Goal: Browse casually: Explore the website without a specific task or goal

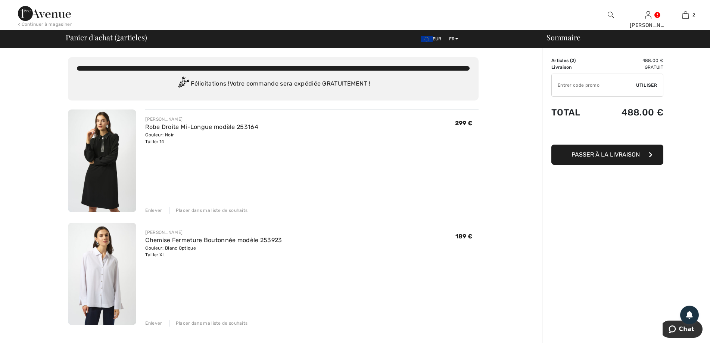
click at [103, 187] on img at bounding box center [102, 160] width 68 height 103
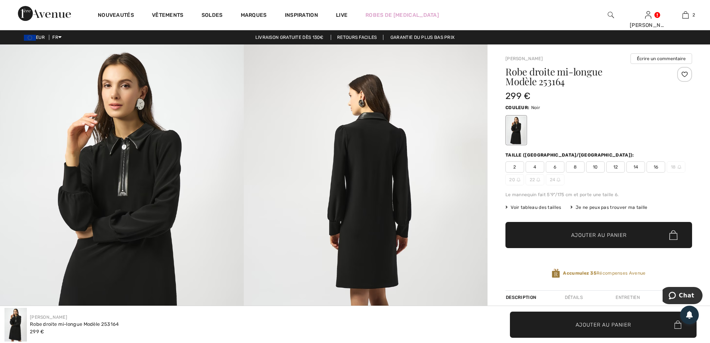
click at [125, 146] on img at bounding box center [122, 226] width 244 height 365
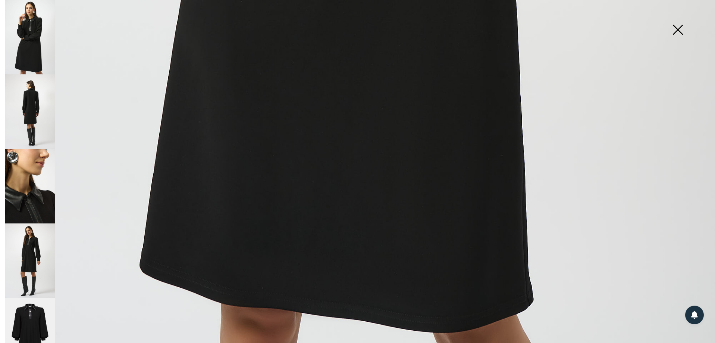
scroll to position [721, 0]
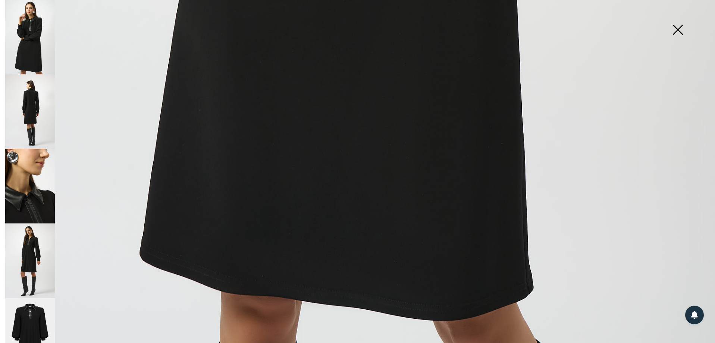
click at [29, 310] on img at bounding box center [30, 334] width 50 height 75
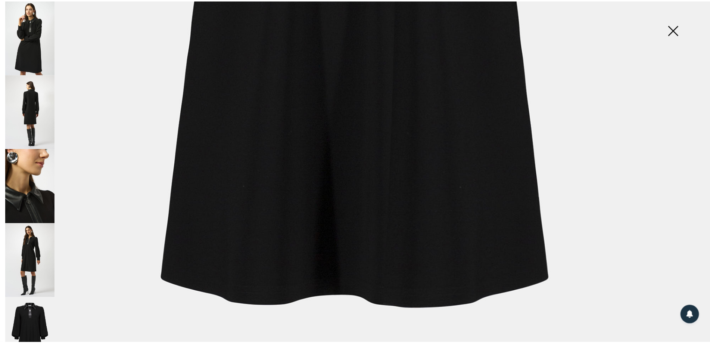
scroll to position [646, 0]
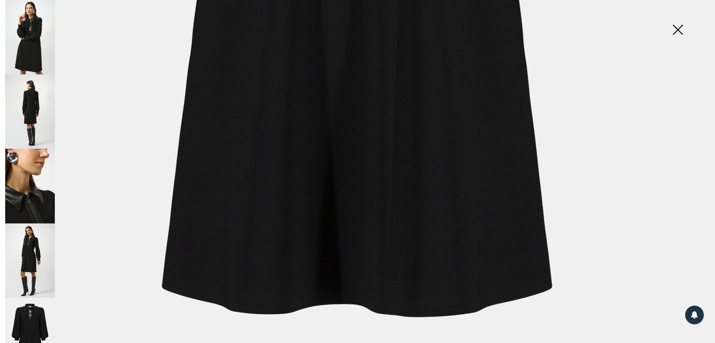
click at [677, 31] on img at bounding box center [677, 30] width 37 height 38
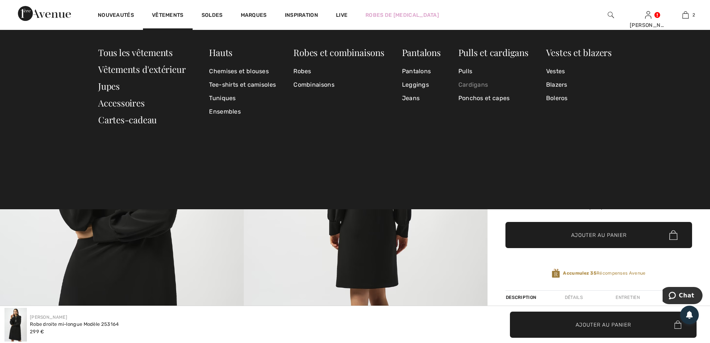
click at [467, 88] on link "Cardigans" at bounding box center [493, 84] width 70 height 13
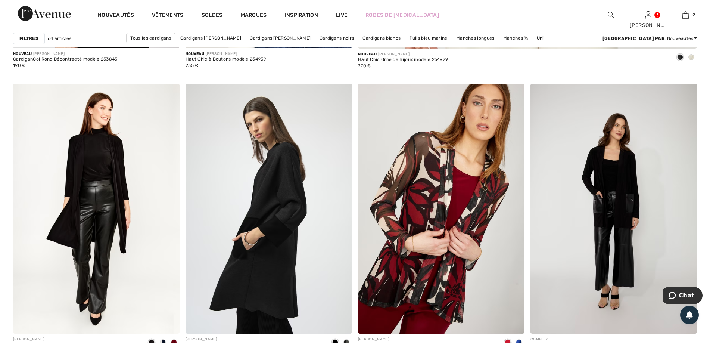
scroll to position [634, 0]
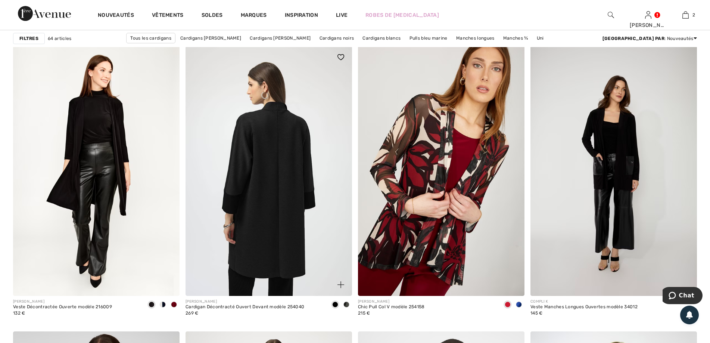
click at [272, 225] on img at bounding box center [268, 171] width 166 height 250
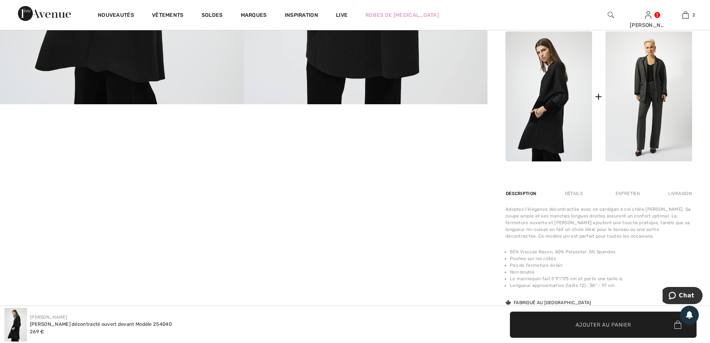
scroll to position [224, 0]
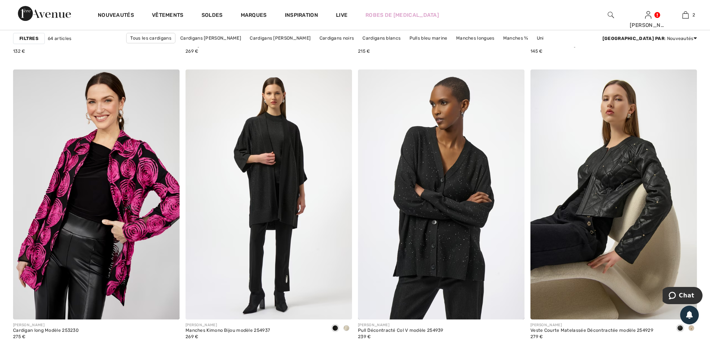
scroll to position [933, 0]
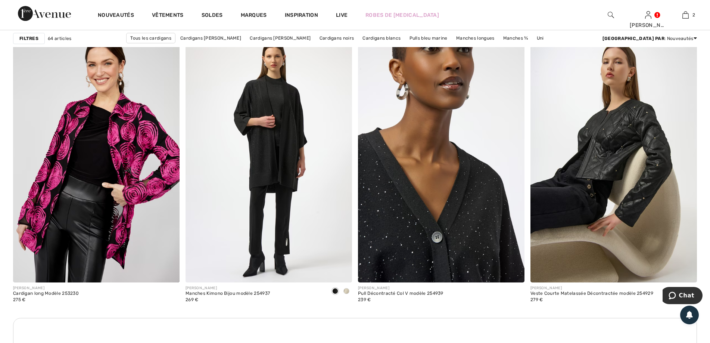
click at [397, 215] on img at bounding box center [441, 157] width 166 height 250
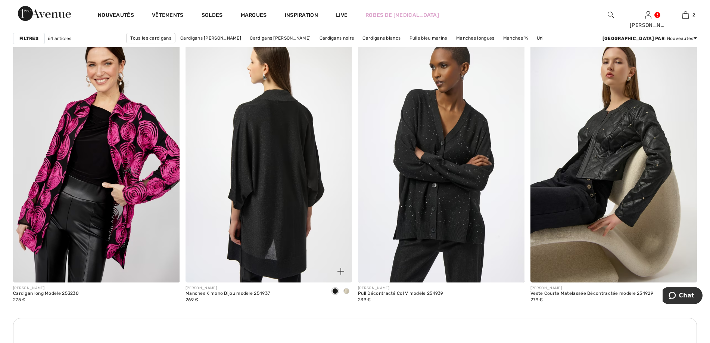
drag, startPoint x: 0, startPoint y: 0, endPoint x: 280, endPoint y: 199, distance: 343.6
click at [280, 199] on img at bounding box center [268, 157] width 166 height 250
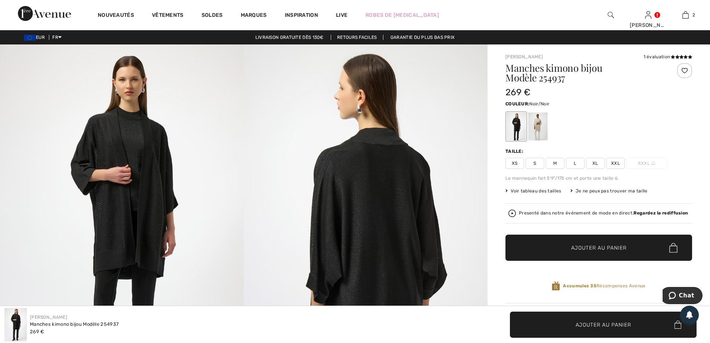
click at [657, 214] on strong "Regardez la rediffusion" at bounding box center [660, 212] width 54 height 5
click at [97, 141] on img at bounding box center [122, 226] width 244 height 365
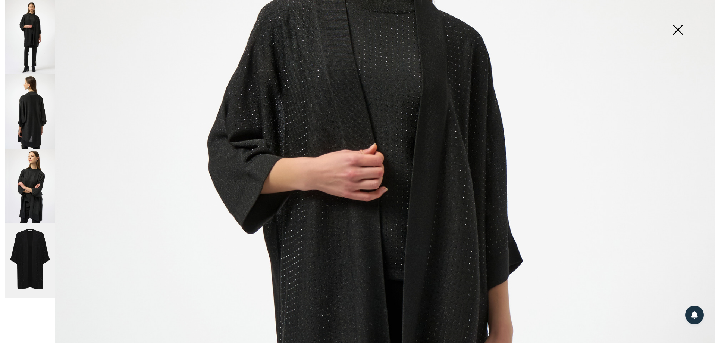
scroll to position [298, 0]
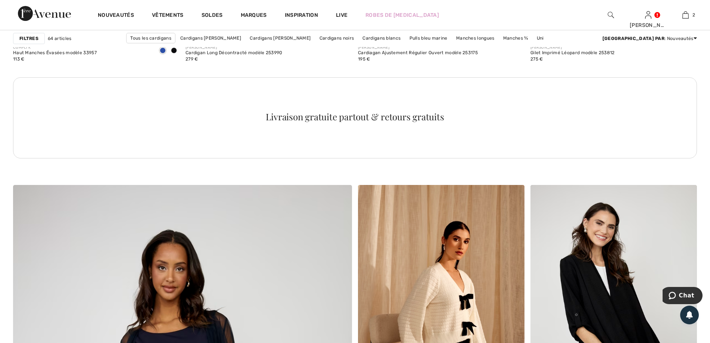
scroll to position [2313, 0]
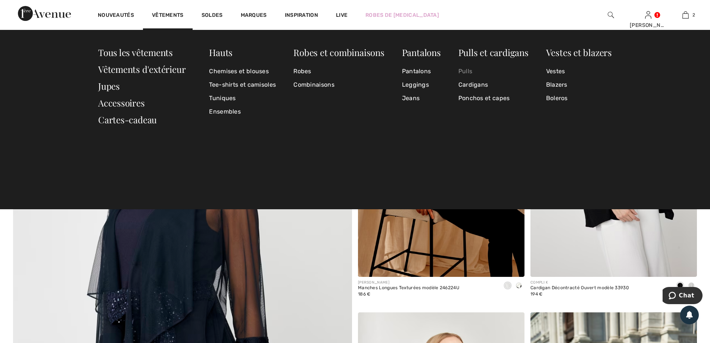
click at [461, 71] on link "Pulls" at bounding box center [493, 71] width 70 height 13
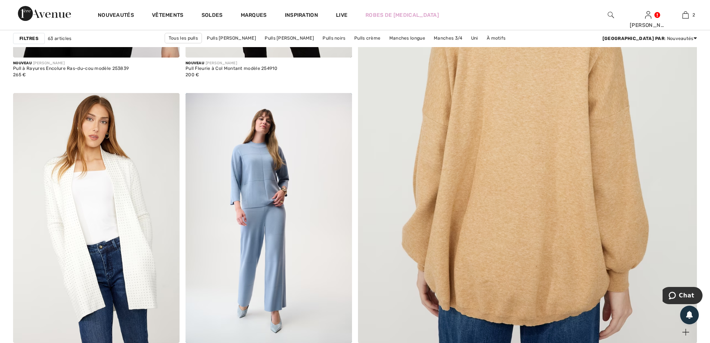
scroll to position [410, 0]
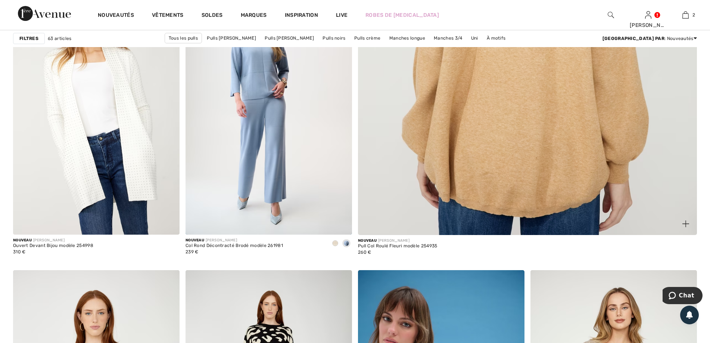
click at [500, 124] on img at bounding box center [527, 5] width 407 height 610
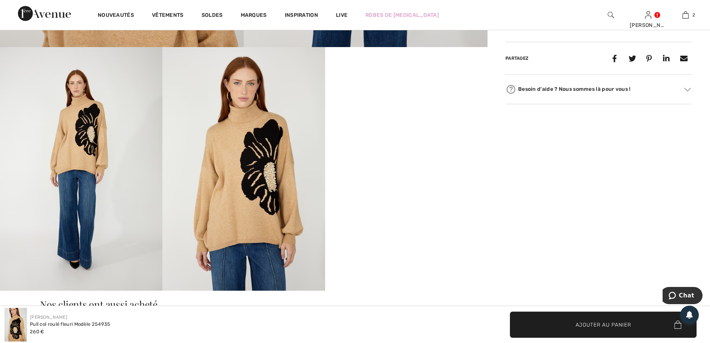
scroll to position [410, 0]
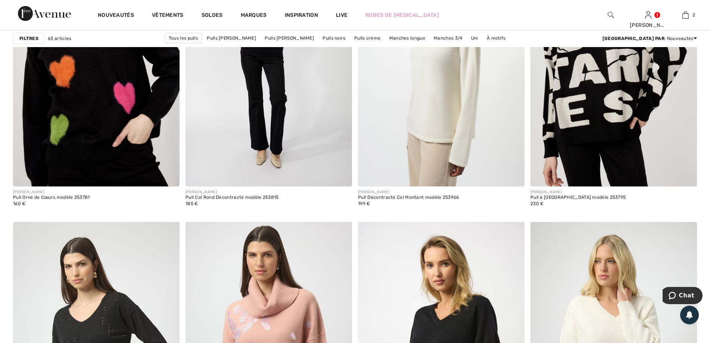
scroll to position [1791, 0]
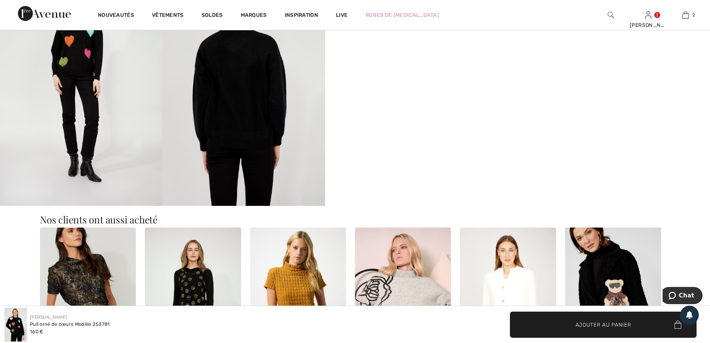
scroll to position [444, 0]
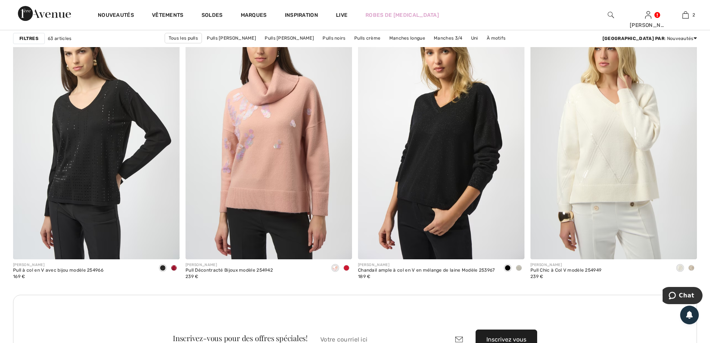
scroll to position [1958, 0]
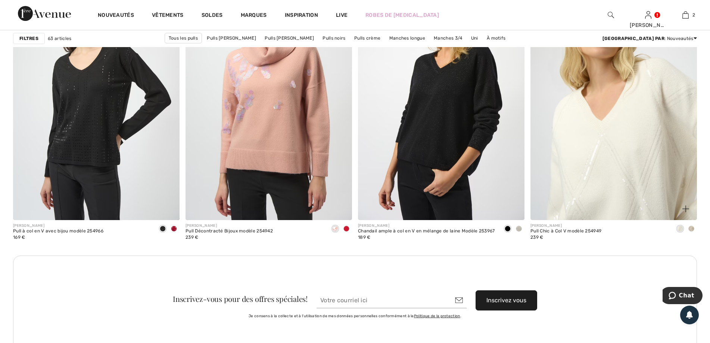
click at [617, 128] on img at bounding box center [613, 95] width 166 height 250
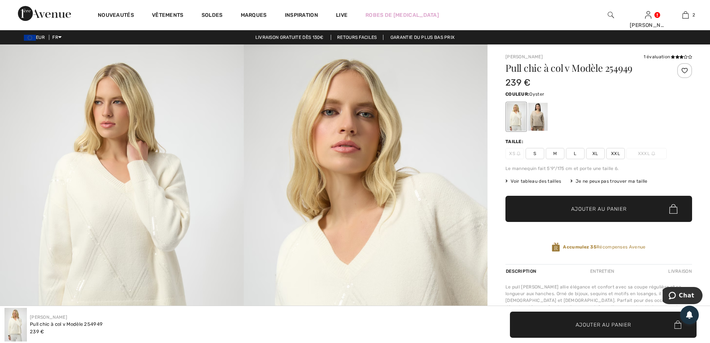
click at [535, 124] on div at bounding box center [537, 117] width 19 height 28
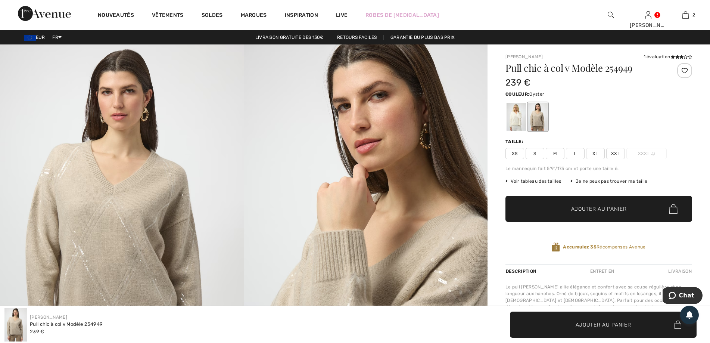
click at [535, 124] on div at bounding box center [537, 117] width 19 height 28
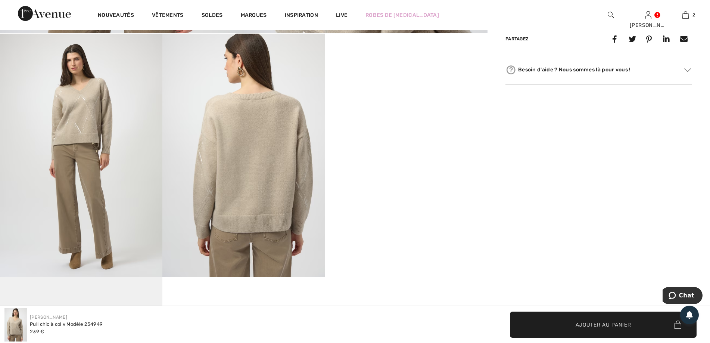
scroll to position [298, 0]
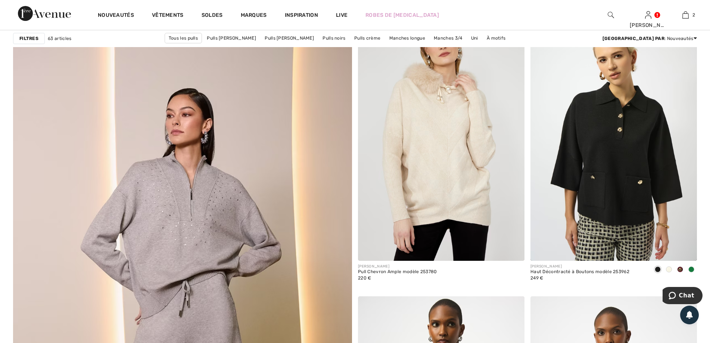
scroll to position [2425, 0]
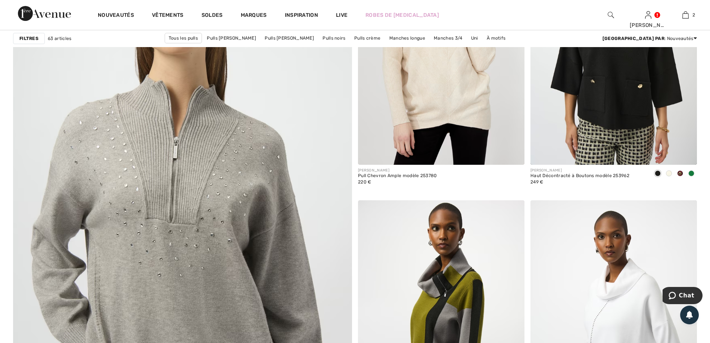
click at [198, 166] on img at bounding box center [182, 220] width 407 height 610
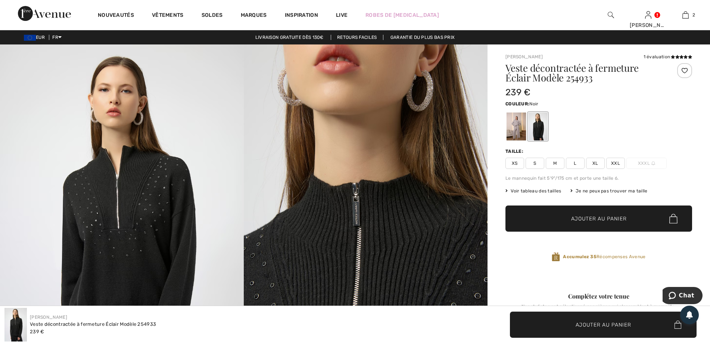
click at [536, 126] on div at bounding box center [537, 126] width 19 height 28
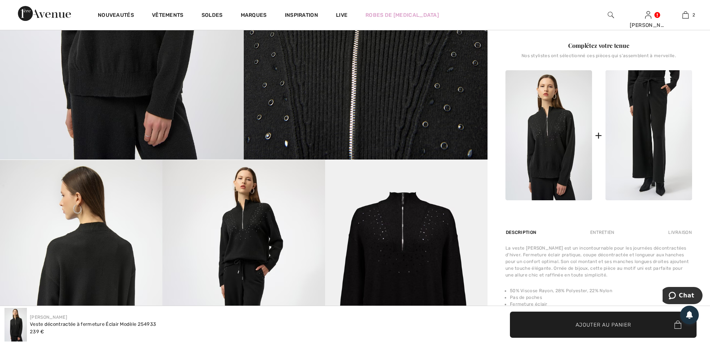
scroll to position [220, 0]
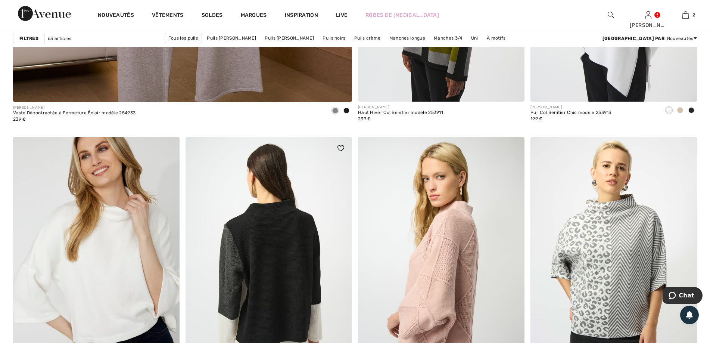
scroll to position [2836, 0]
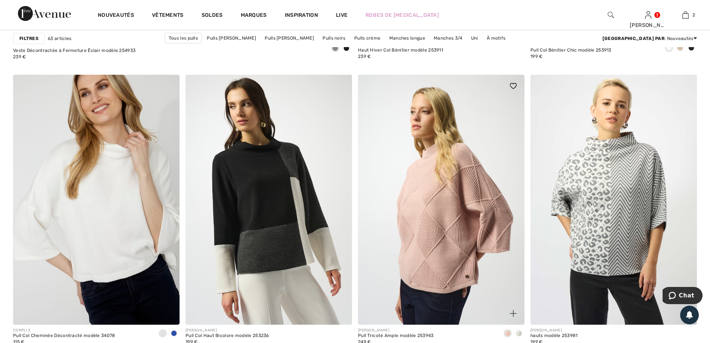
click at [453, 276] on img at bounding box center [441, 200] width 166 height 250
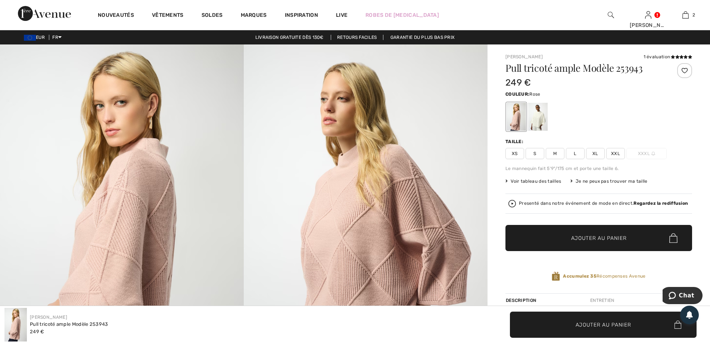
click at [645, 203] on strong "Regardez la rediffusion" at bounding box center [660, 202] width 54 height 5
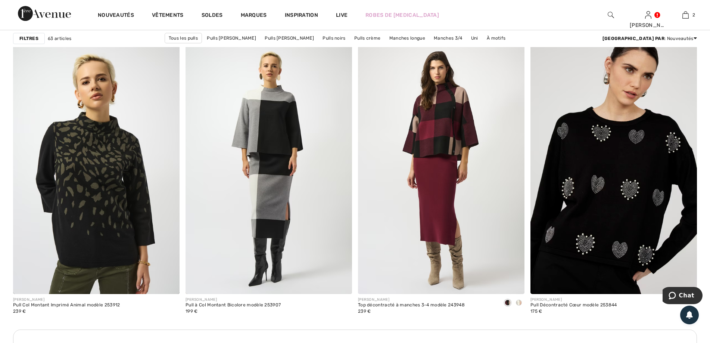
scroll to position [3171, 0]
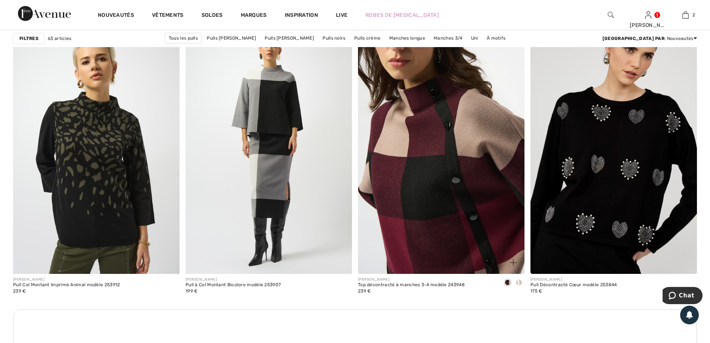
click at [448, 164] on img at bounding box center [441, 149] width 166 height 250
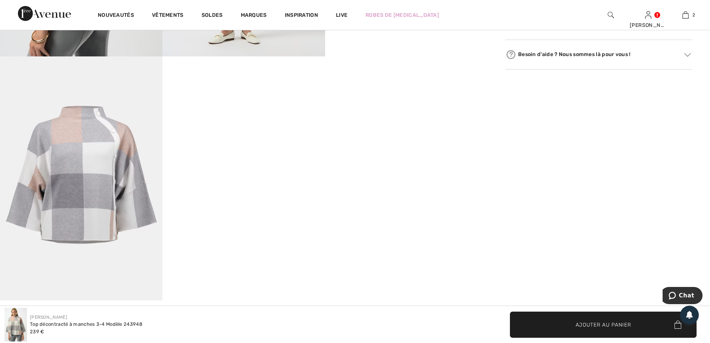
scroll to position [593, 0]
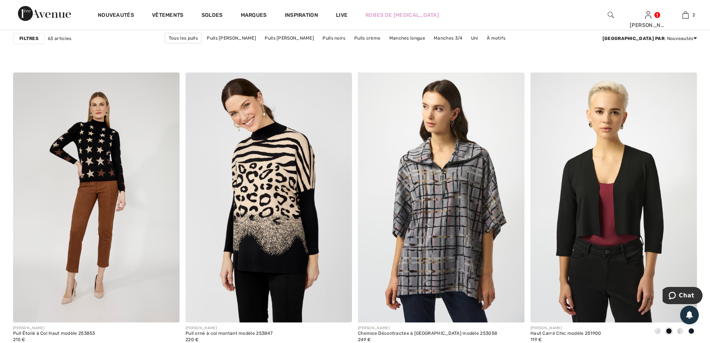
scroll to position [3582, 0]
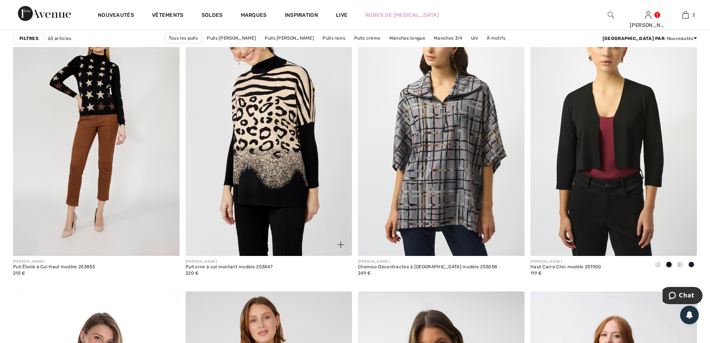
click at [272, 170] on img at bounding box center [268, 131] width 166 height 250
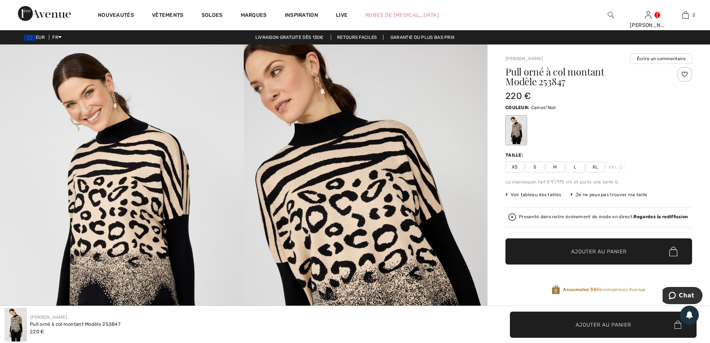
click at [667, 218] on strong "Regardez la rediffusion" at bounding box center [660, 216] width 54 height 5
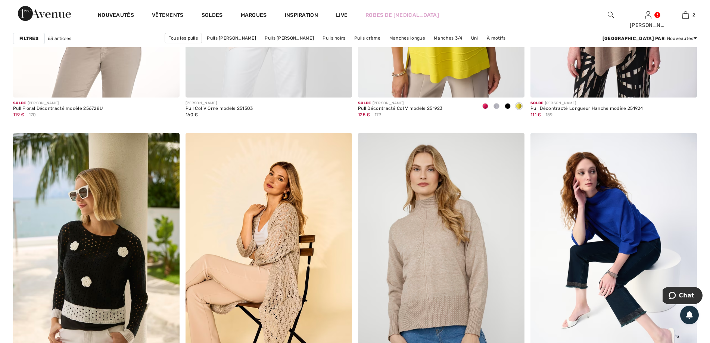
scroll to position [4161, 0]
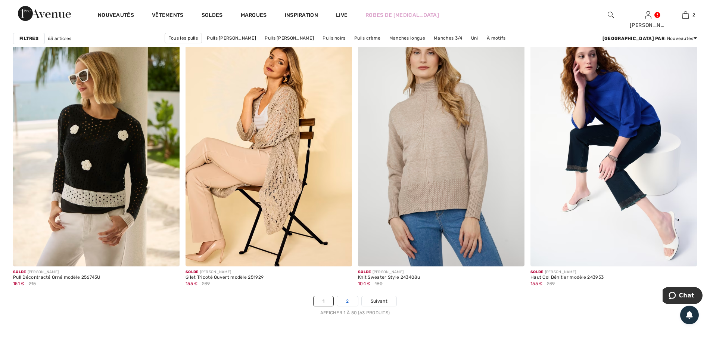
click at [347, 303] on link "2" at bounding box center [347, 301] width 21 height 10
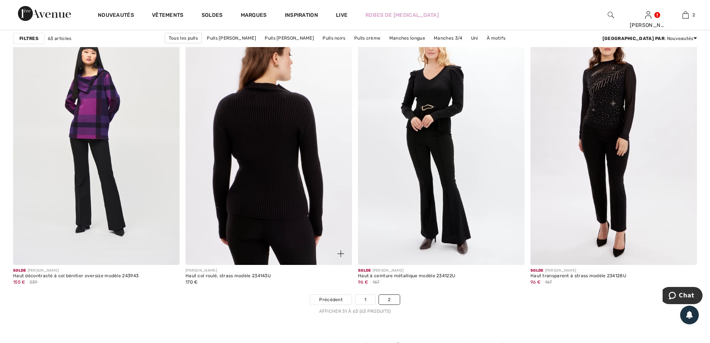
scroll to position [1007, 0]
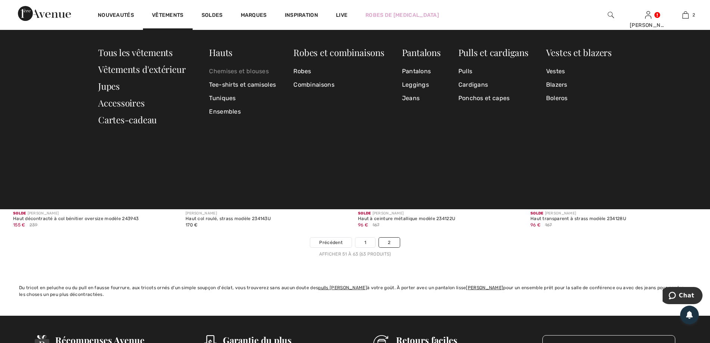
click at [228, 73] on link "Chemises et blouses" at bounding box center [242, 71] width 67 height 13
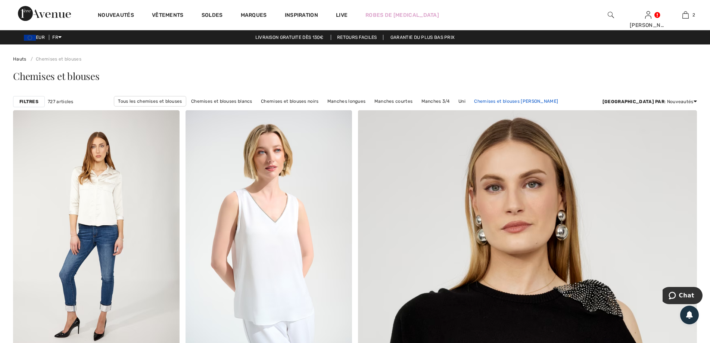
click at [504, 101] on link "Chemises et blouses [PERSON_NAME]" at bounding box center [515, 101] width 91 height 10
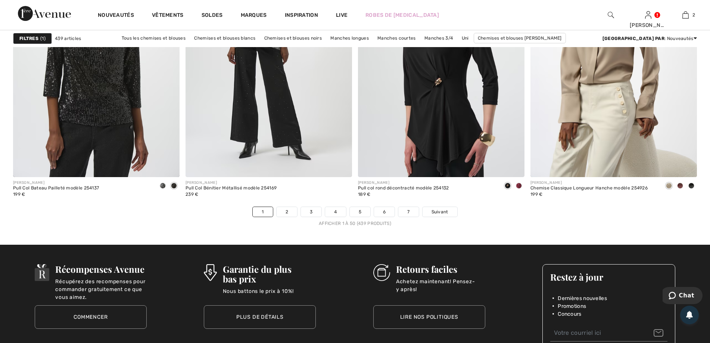
scroll to position [4291, 0]
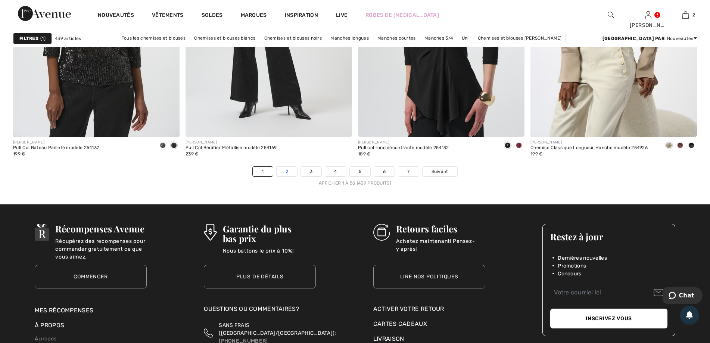
click at [283, 173] on link "2" at bounding box center [286, 171] width 21 height 10
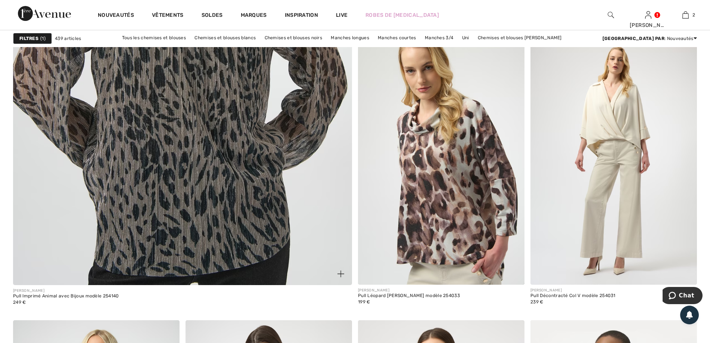
scroll to position [2608, 0]
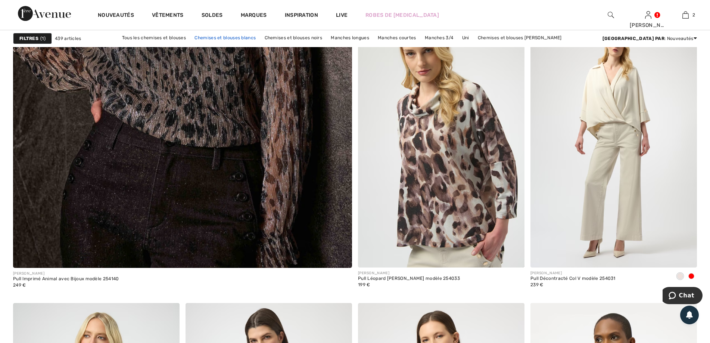
click at [219, 40] on link "Chemises et blouses blancs" at bounding box center [225, 38] width 69 height 10
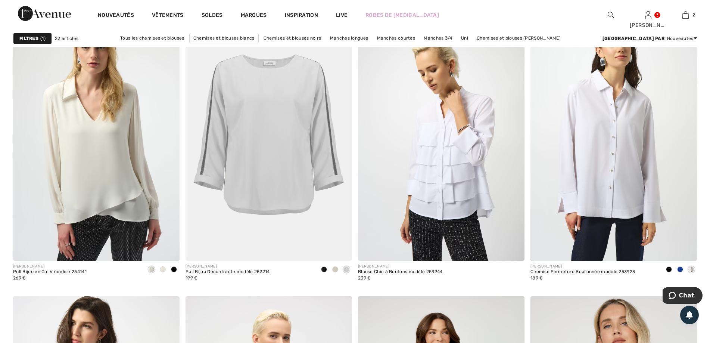
scroll to position [672, 0]
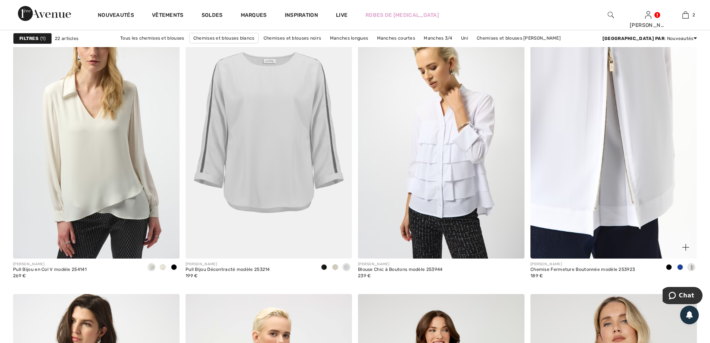
click at [608, 162] on img at bounding box center [613, 134] width 166 height 250
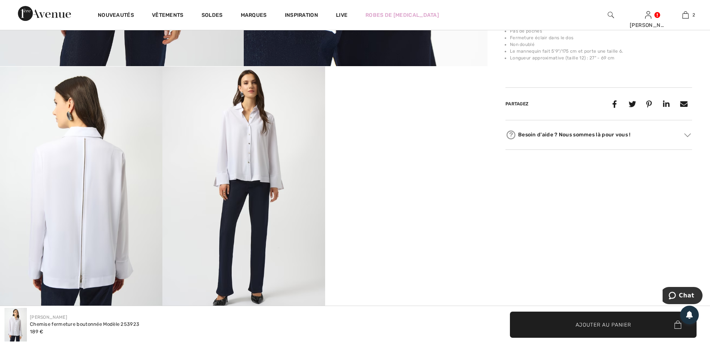
scroll to position [373, 0]
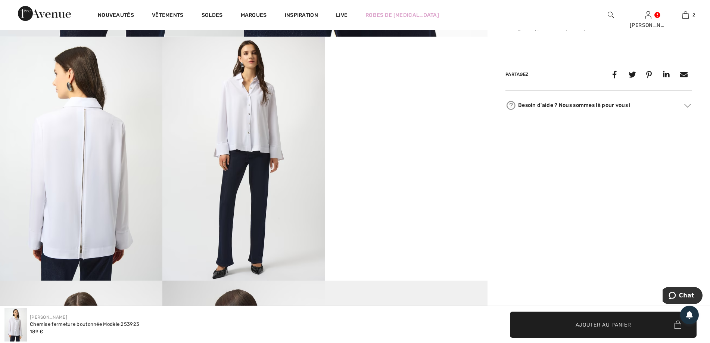
click at [408, 118] on video "Your browser does not support the video tag." at bounding box center [406, 77] width 162 height 81
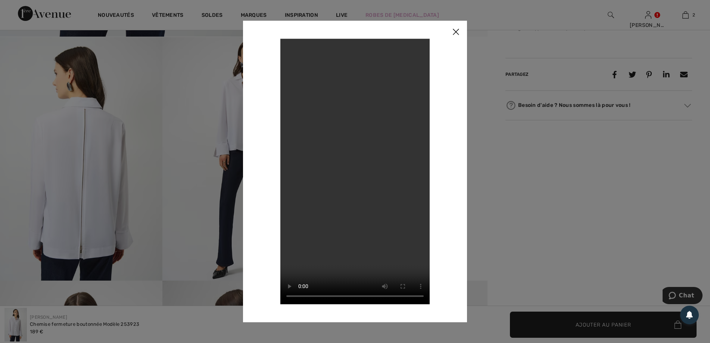
click at [459, 31] on img at bounding box center [455, 32] width 22 height 23
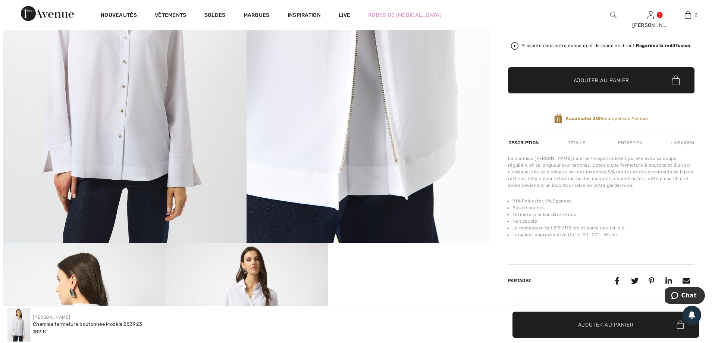
scroll to position [75, 0]
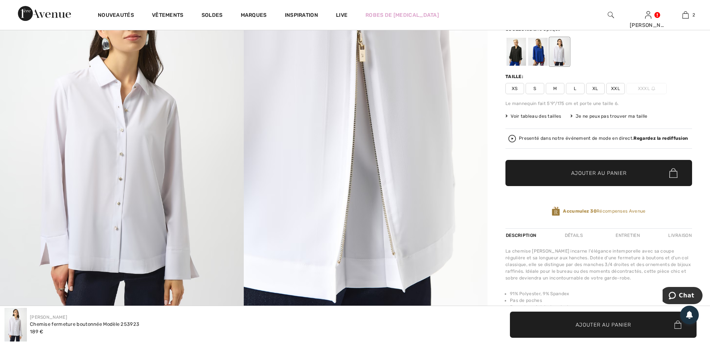
click at [672, 136] on strong "Regardez la rediffusion" at bounding box center [660, 137] width 54 height 5
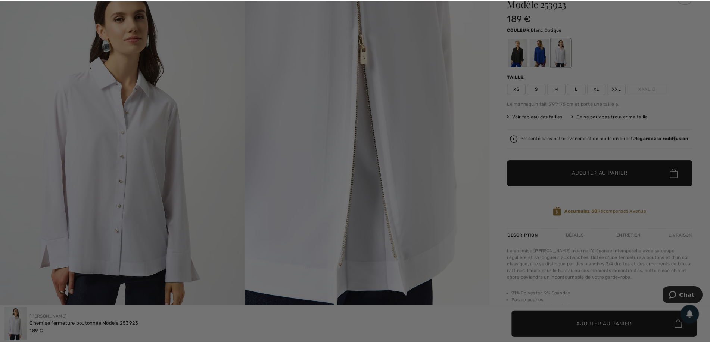
scroll to position [0, 0]
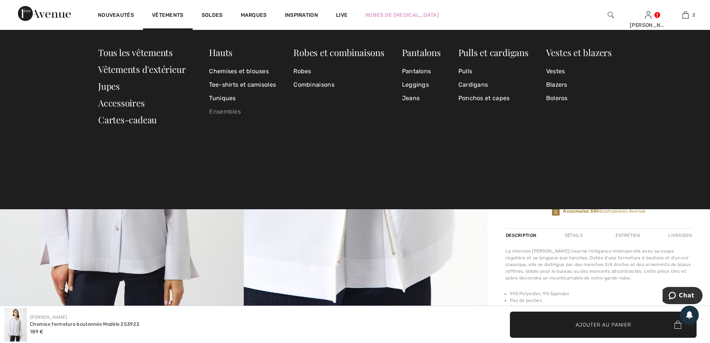
click at [230, 112] on link "Ensembles" at bounding box center [242, 111] width 67 height 13
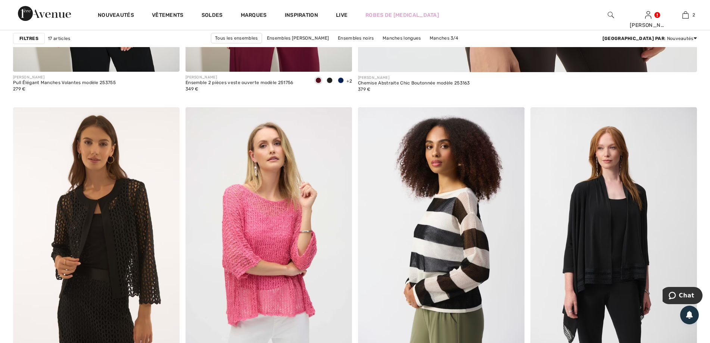
scroll to position [522, 0]
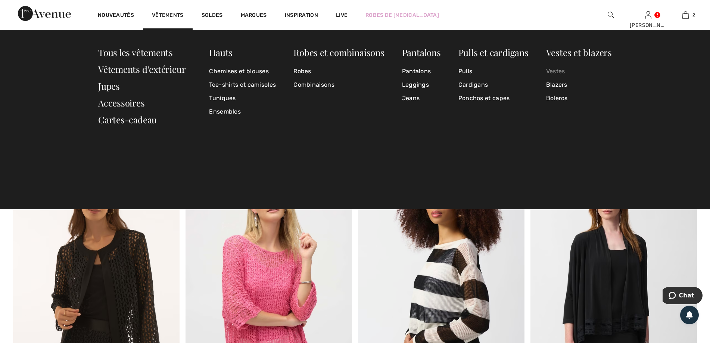
click at [560, 74] on link "Vestes" at bounding box center [579, 71] width 66 height 13
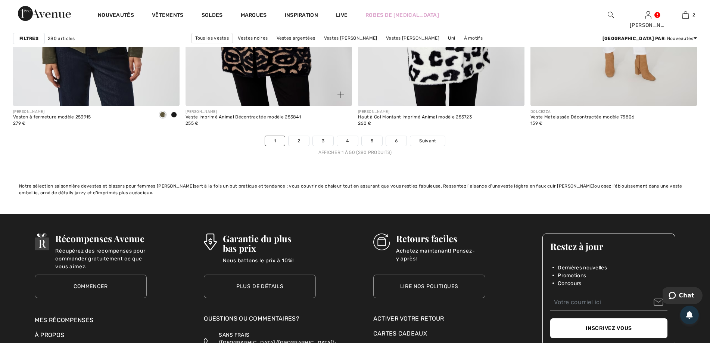
scroll to position [4328, 0]
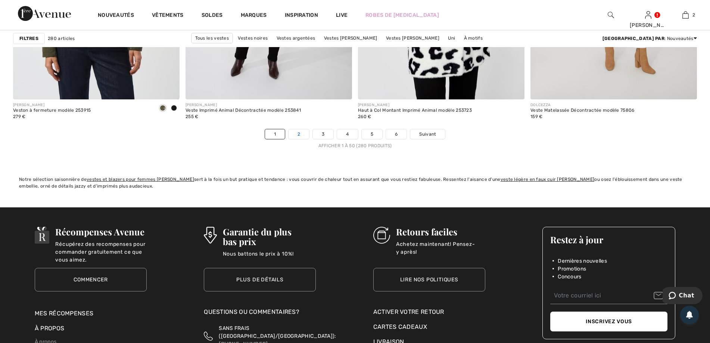
click at [299, 129] on link "2" at bounding box center [298, 134] width 21 height 10
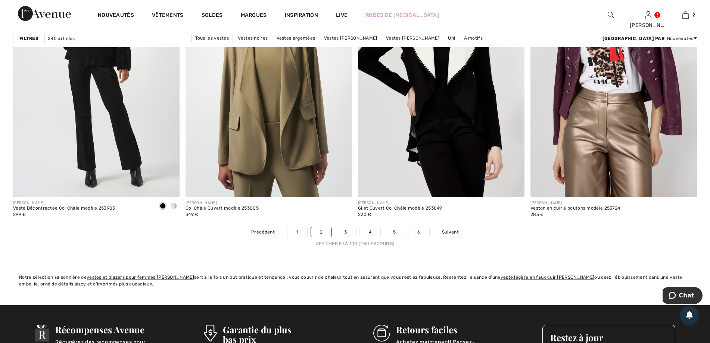
scroll to position [4328, 0]
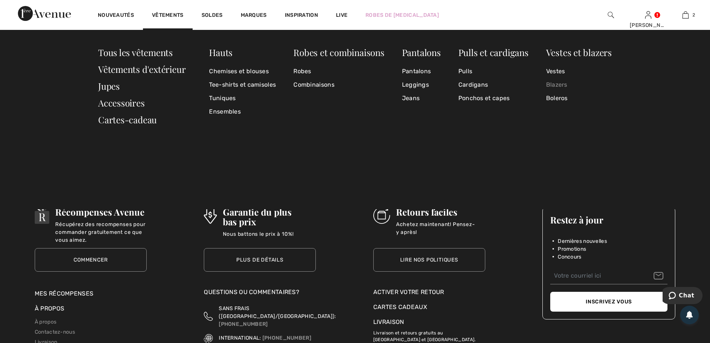
click at [556, 86] on link "Blazers" at bounding box center [579, 84] width 66 height 13
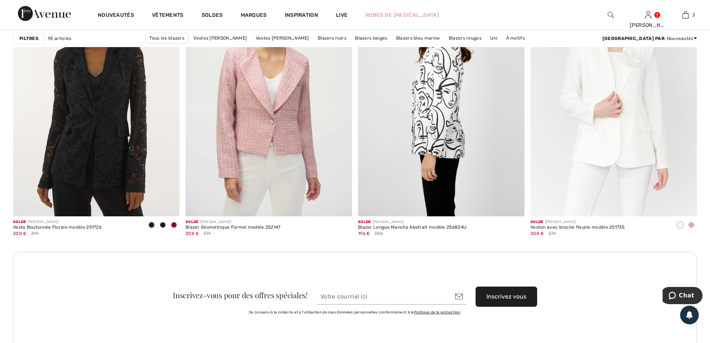
scroll to position [3283, 0]
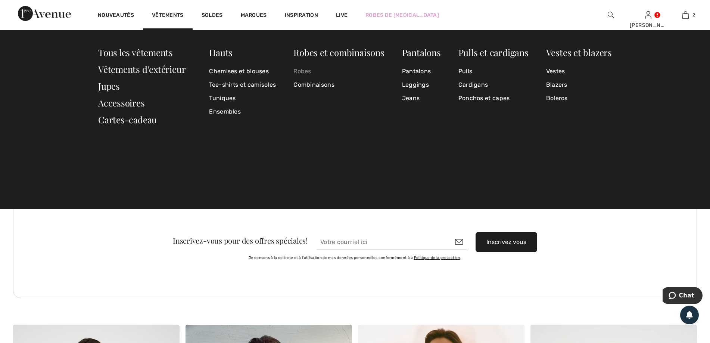
click at [297, 72] on link "Robes" at bounding box center [338, 71] width 91 height 13
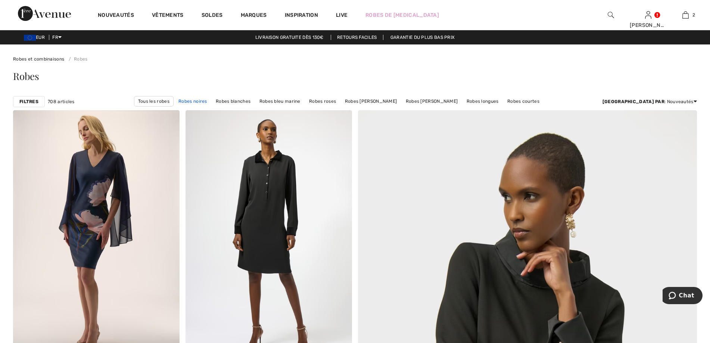
click at [211, 101] on link "Robes noires" at bounding box center [193, 101] width 36 height 10
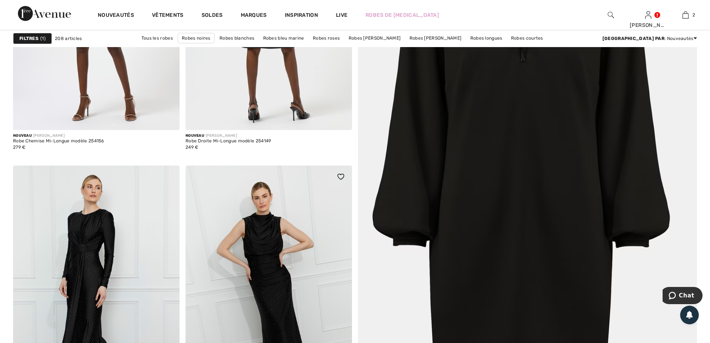
scroll to position [261, 0]
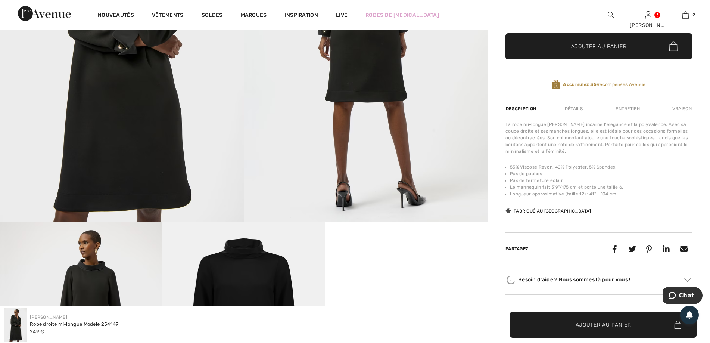
scroll to position [298, 0]
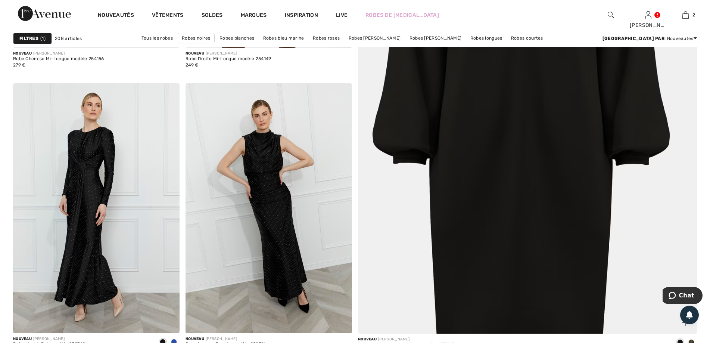
scroll to position [373, 0]
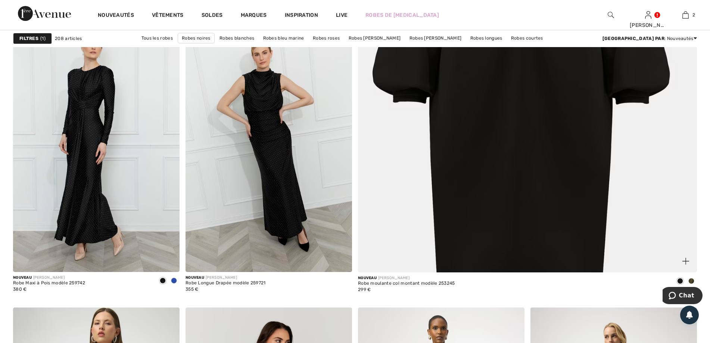
click at [544, 98] on img at bounding box center [527, 42] width 407 height 610
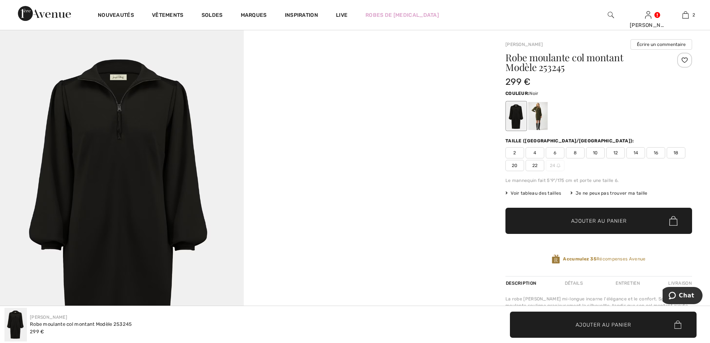
scroll to position [112, 0]
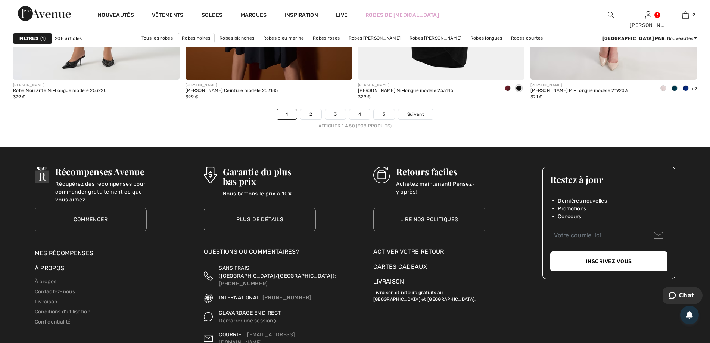
scroll to position [4365, 0]
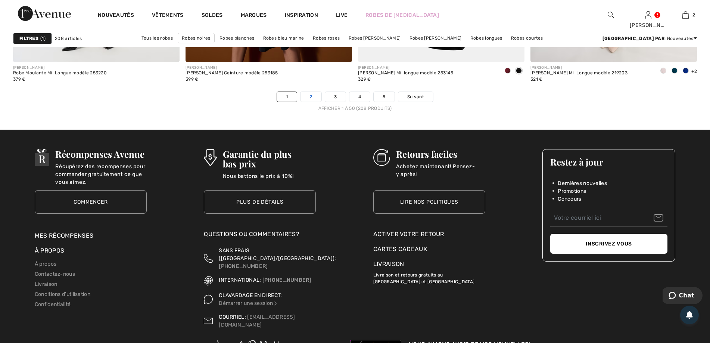
click at [314, 97] on link "2" at bounding box center [310, 97] width 21 height 10
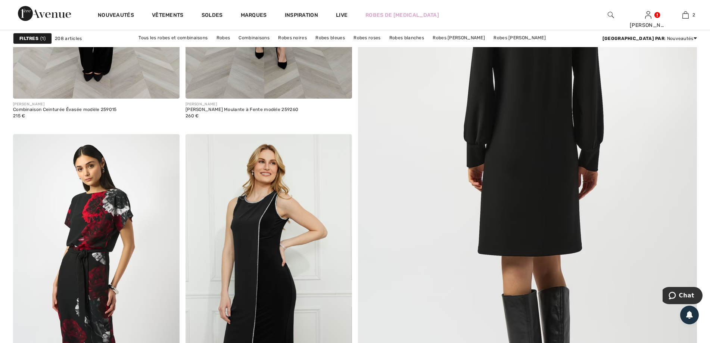
scroll to position [298, 0]
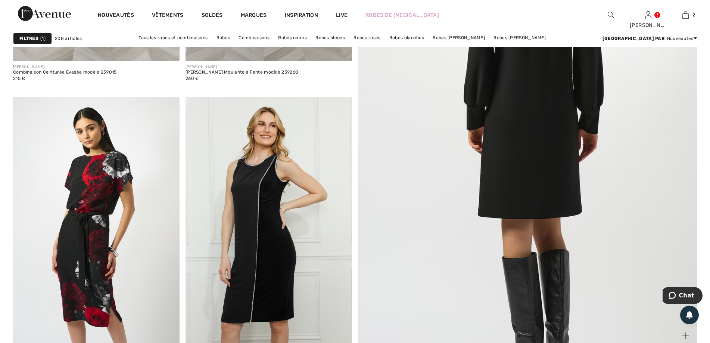
click at [557, 139] on img at bounding box center [527, 117] width 407 height 610
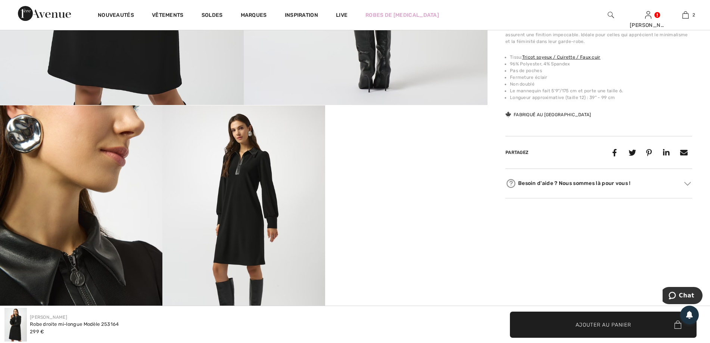
scroll to position [373, 0]
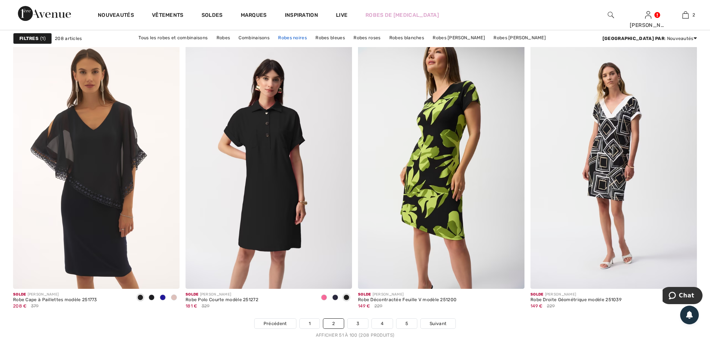
scroll to position [4216, 0]
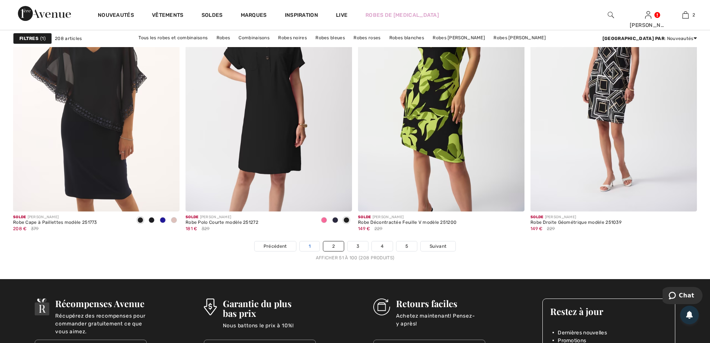
click at [312, 247] on link "1" at bounding box center [310, 246] width 20 height 10
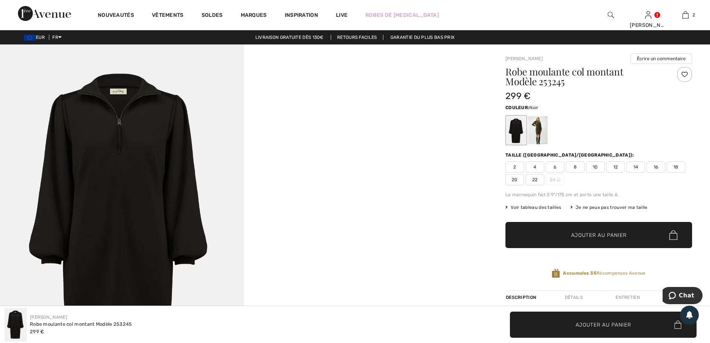
click at [515, 131] on div at bounding box center [515, 130] width 19 height 28
click at [119, 203] on img at bounding box center [122, 227] width 244 height 366
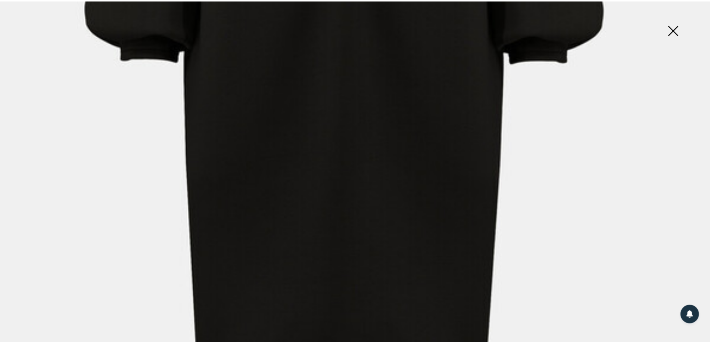
scroll to position [597, 0]
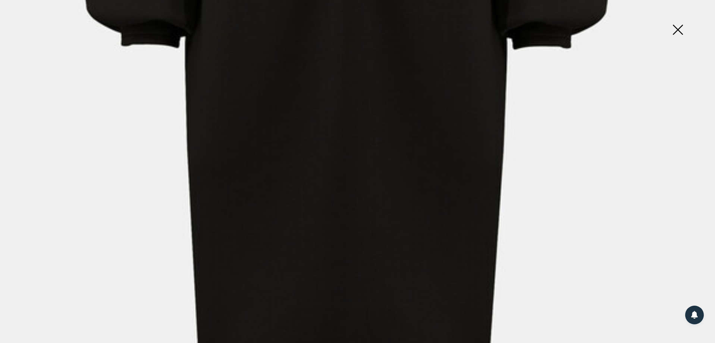
click at [679, 32] on img at bounding box center [677, 30] width 37 height 38
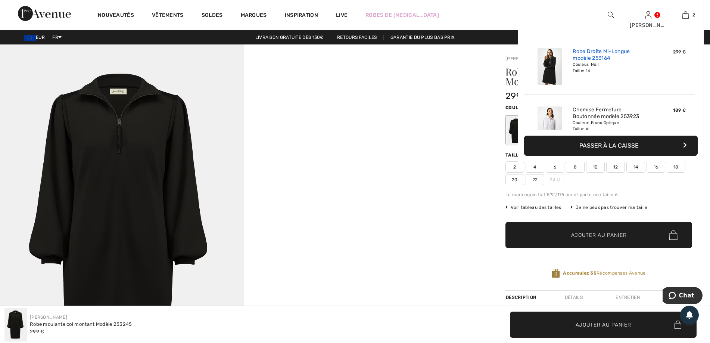
click at [594, 53] on link "Robe Droite Mi-Longue modèle 253164" at bounding box center [609, 54] width 74 height 13
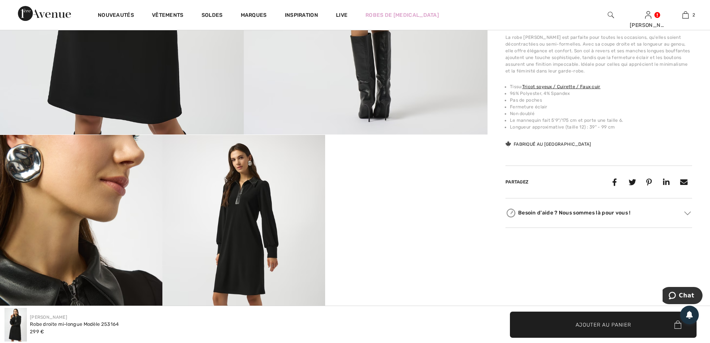
scroll to position [373, 0]
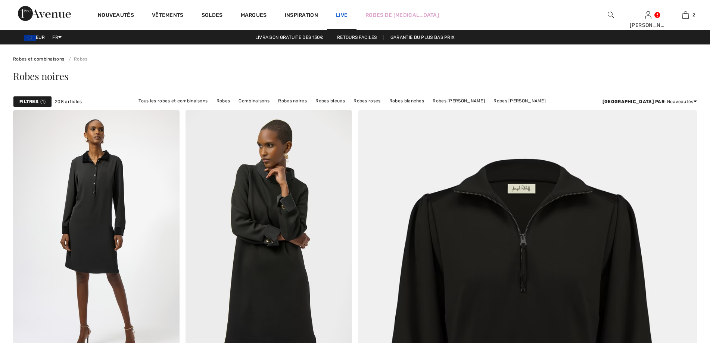
click at [342, 15] on link "Live" at bounding box center [342, 15] width 12 height 8
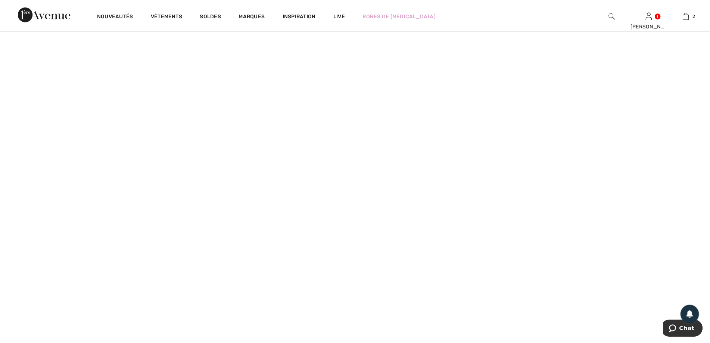
scroll to position [1045, 0]
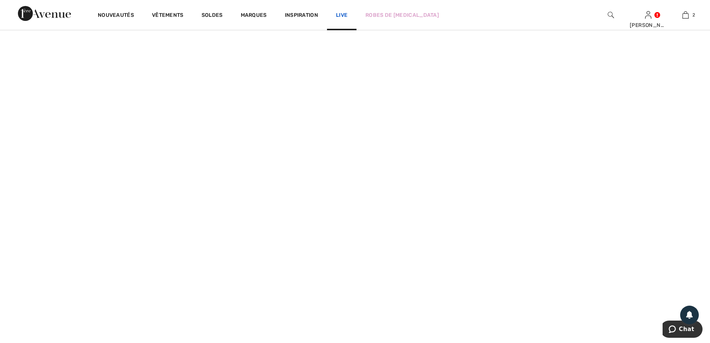
click at [346, 12] on link "Live" at bounding box center [342, 15] width 12 height 8
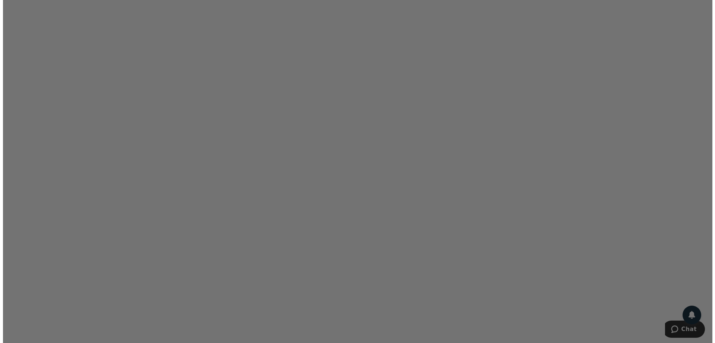
scroll to position [1269, 0]
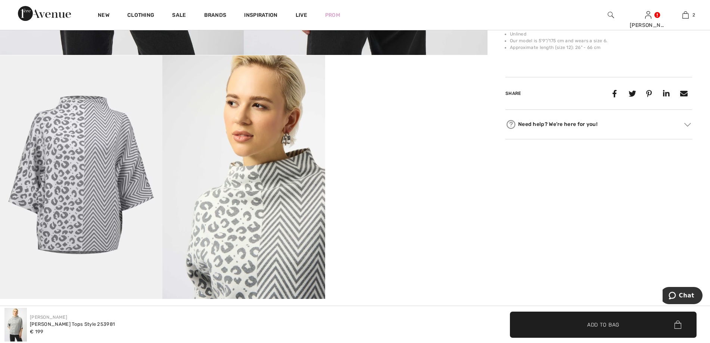
scroll to position [373, 0]
